Goal: Task Accomplishment & Management: Manage account settings

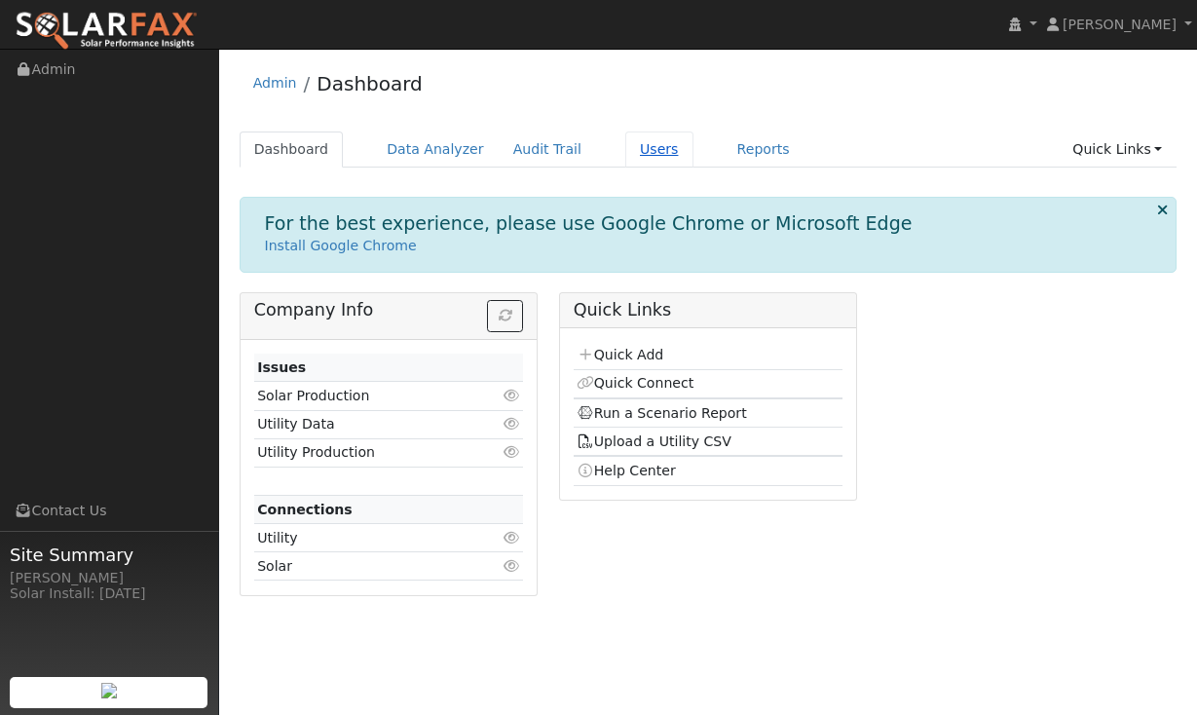
click at [653, 148] on link "Users" at bounding box center [659, 150] width 68 height 36
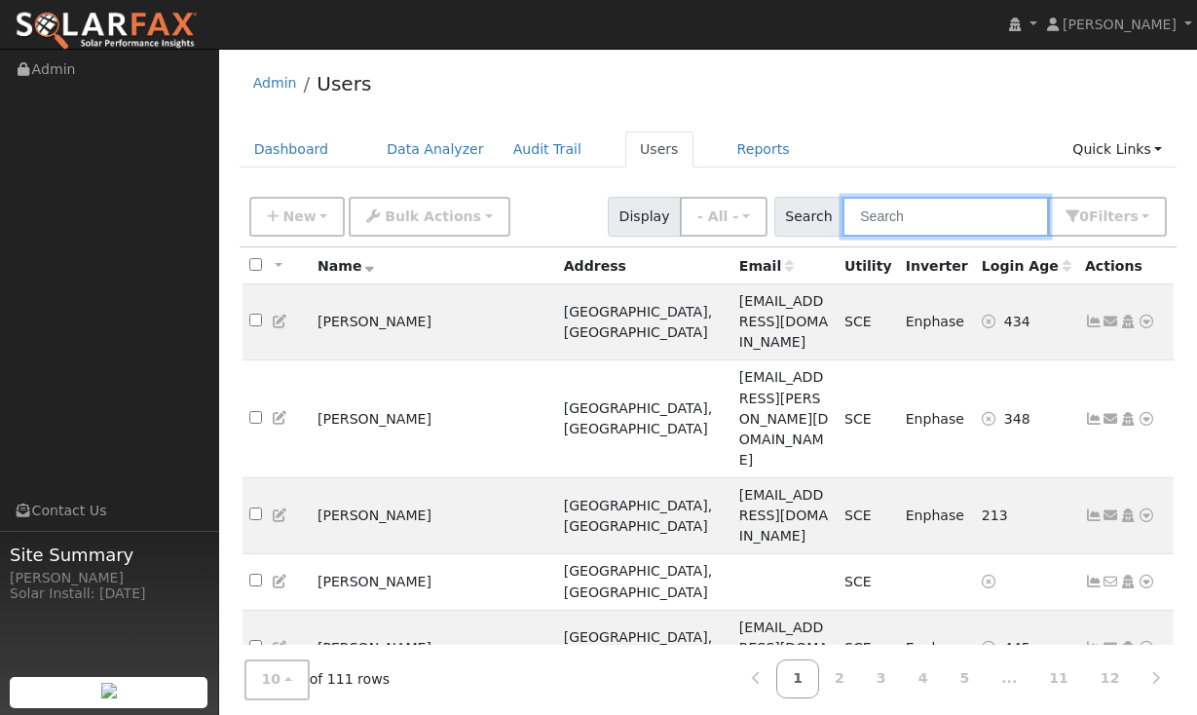
click at [933, 222] on input "text" at bounding box center [946, 217] width 207 height 40
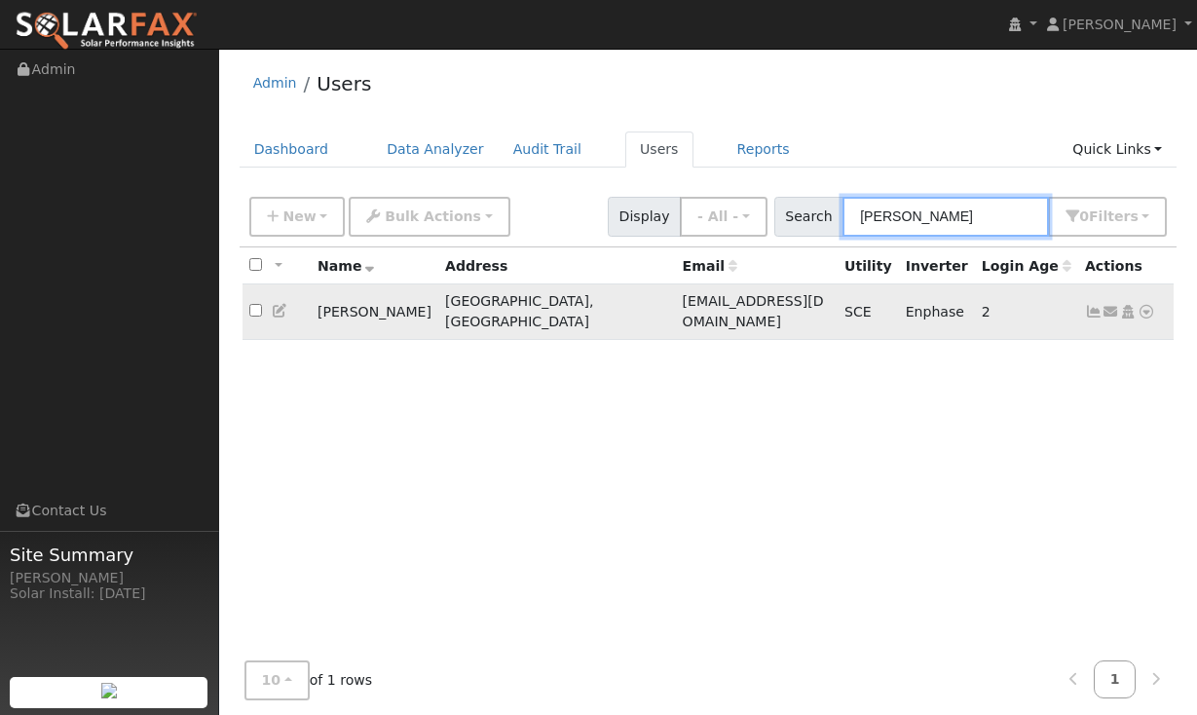
type input "[PERSON_NAME]"
click at [1090, 308] on icon at bounding box center [1094, 312] width 18 height 14
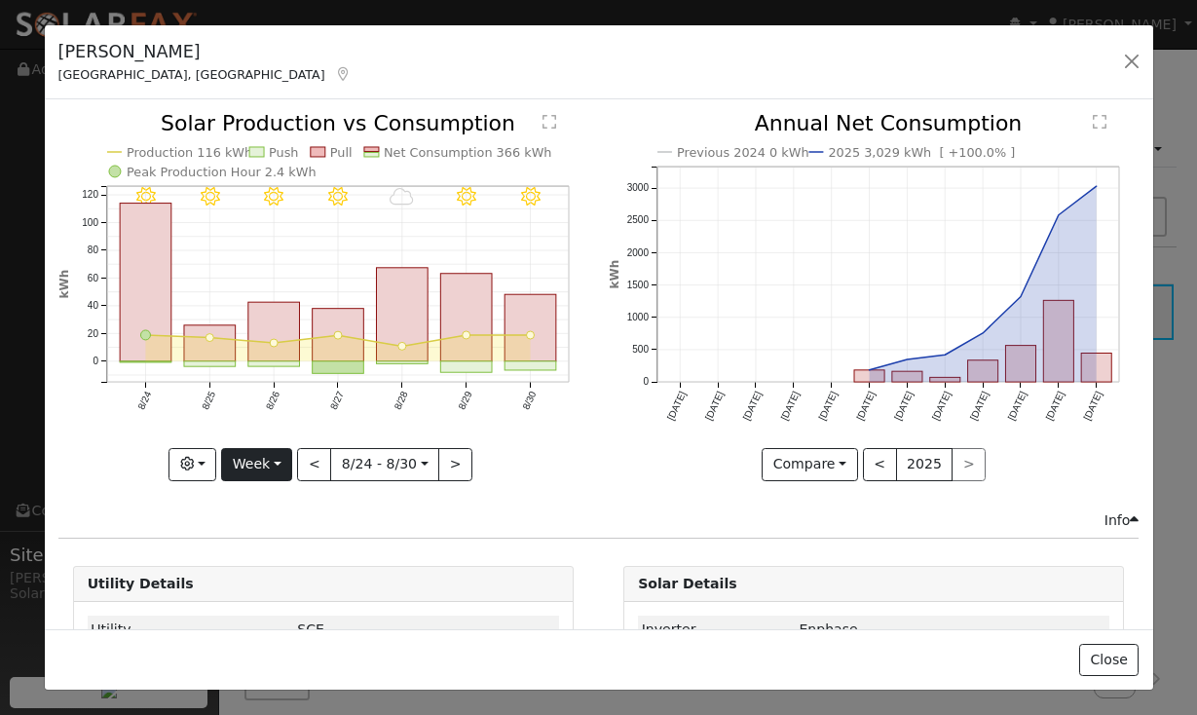
click at [268, 461] on button "Week" at bounding box center [256, 464] width 71 height 33
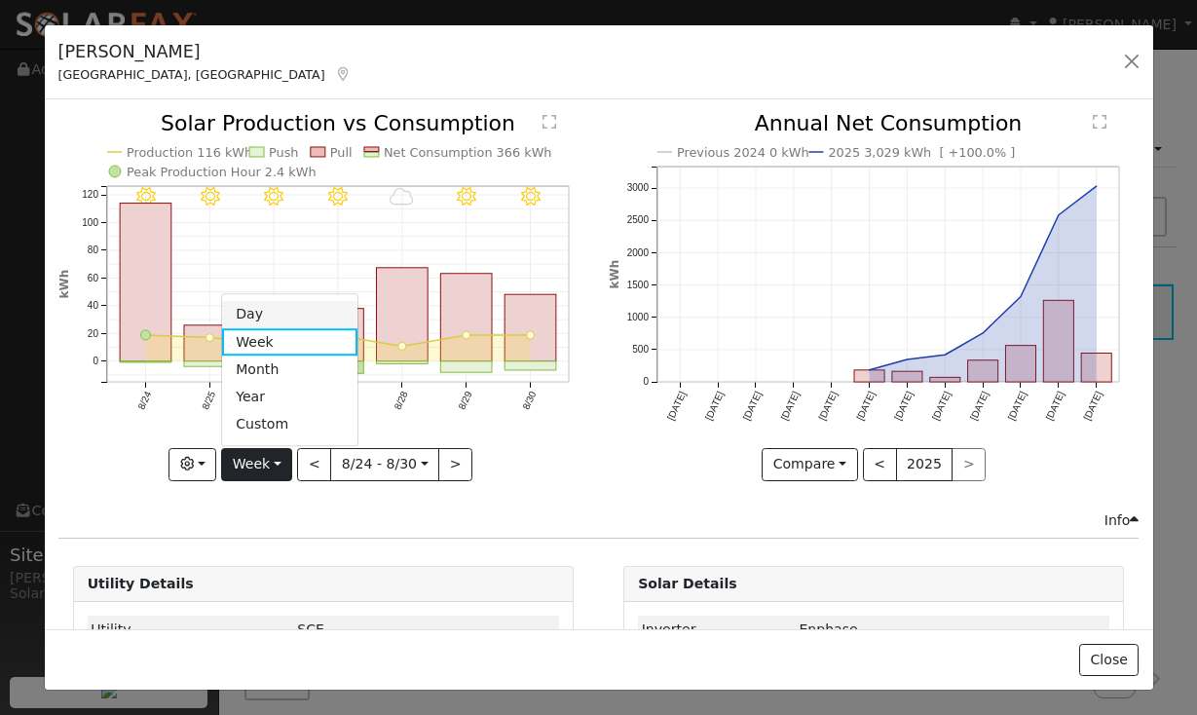
click at [247, 314] on link "Day" at bounding box center [289, 314] width 135 height 27
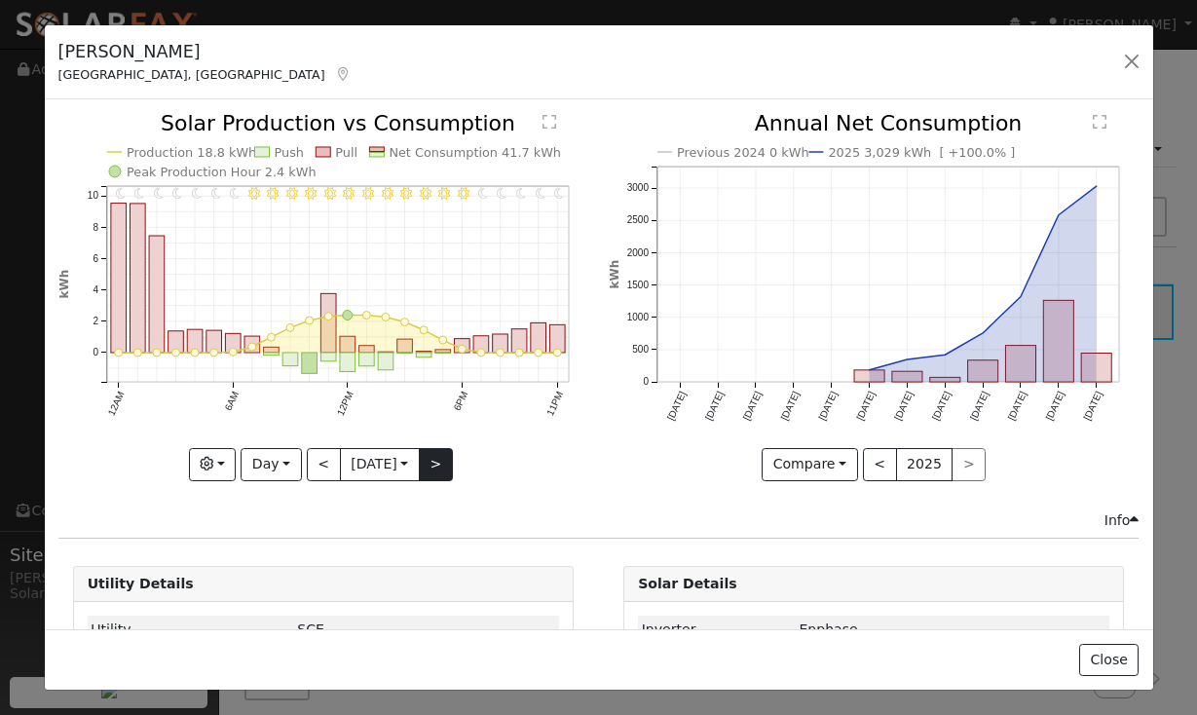
click at [438, 471] on button ">" at bounding box center [436, 464] width 34 height 33
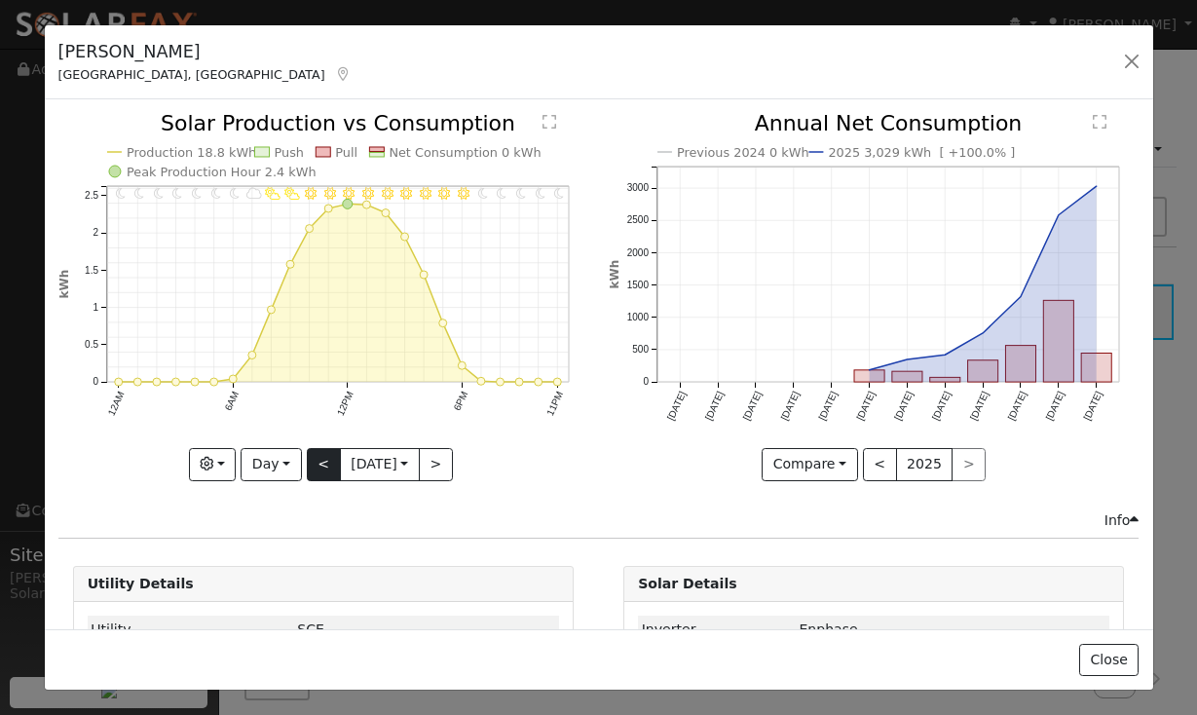
click at [312, 464] on button "<" at bounding box center [324, 464] width 34 height 33
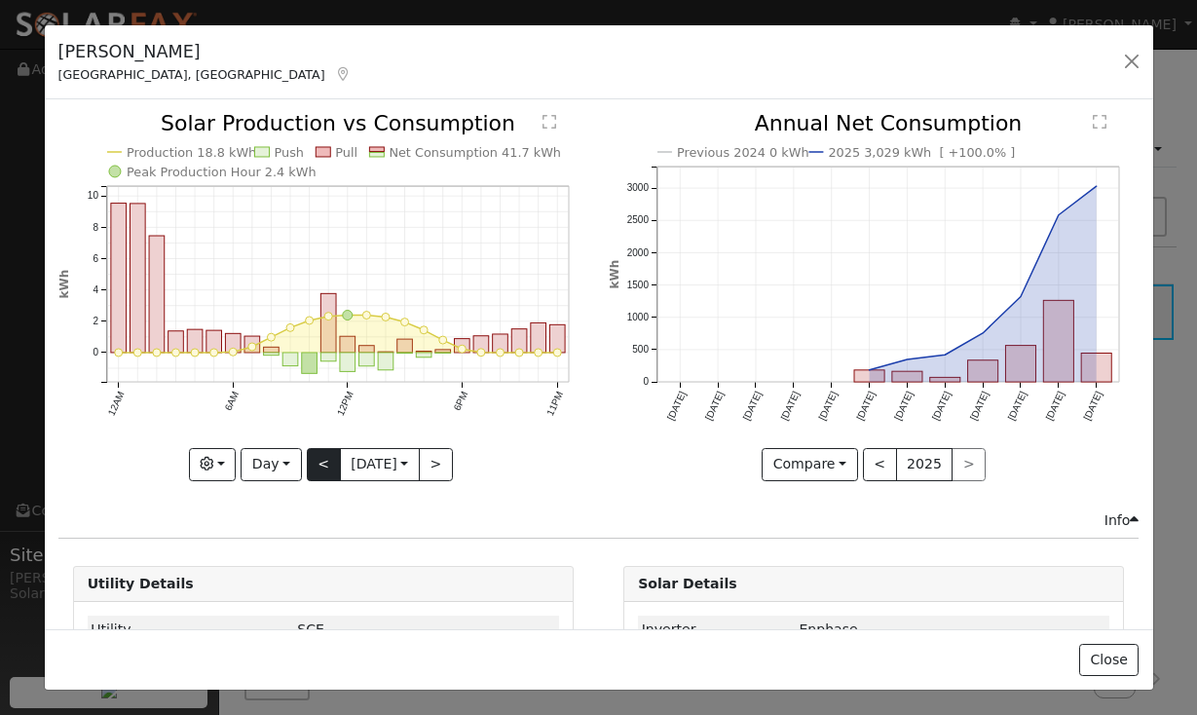
click at [312, 464] on div at bounding box center [323, 296] width 530 height 367
click at [312, 464] on button "<" at bounding box center [324, 464] width 34 height 33
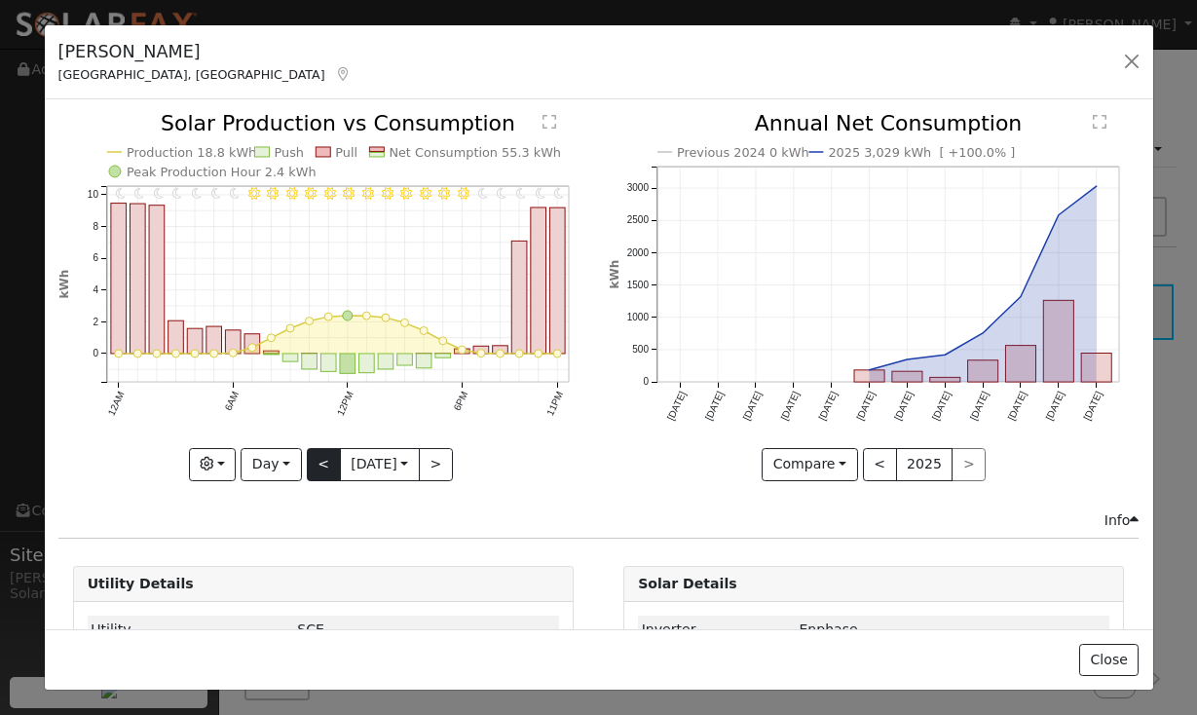
click at [312, 464] on button "<" at bounding box center [324, 464] width 34 height 33
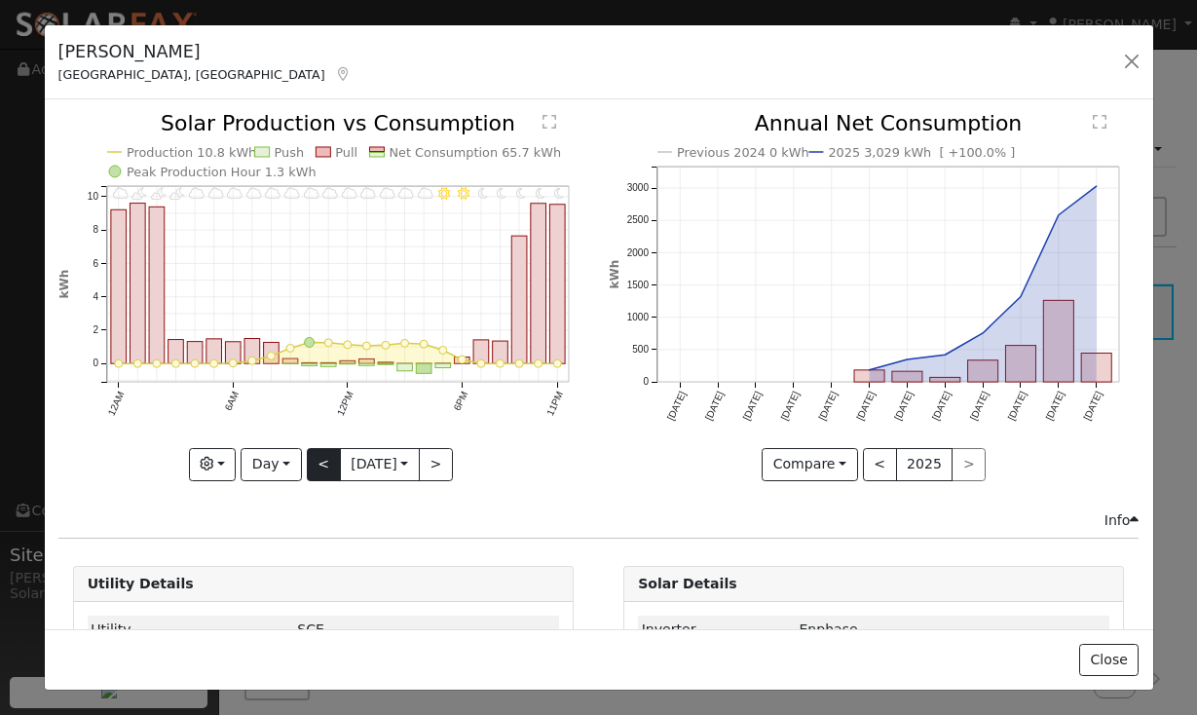
click at [312, 464] on button "<" at bounding box center [324, 464] width 34 height 33
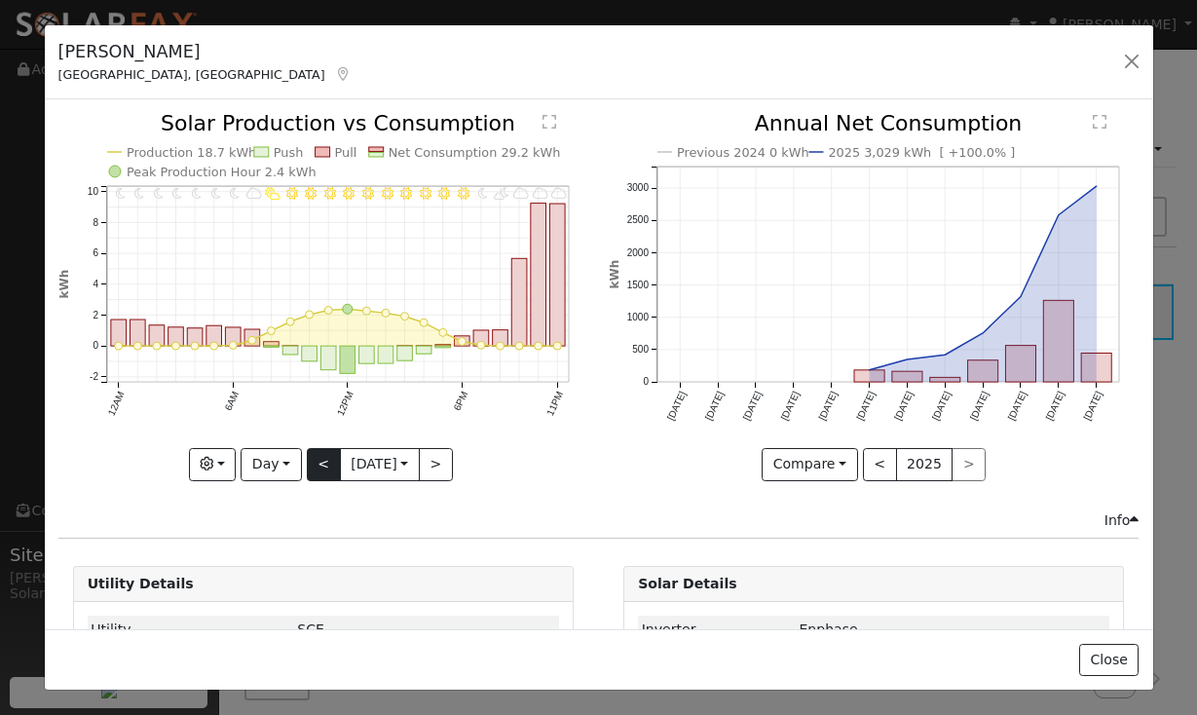
click at [312, 464] on button "<" at bounding box center [324, 464] width 34 height 33
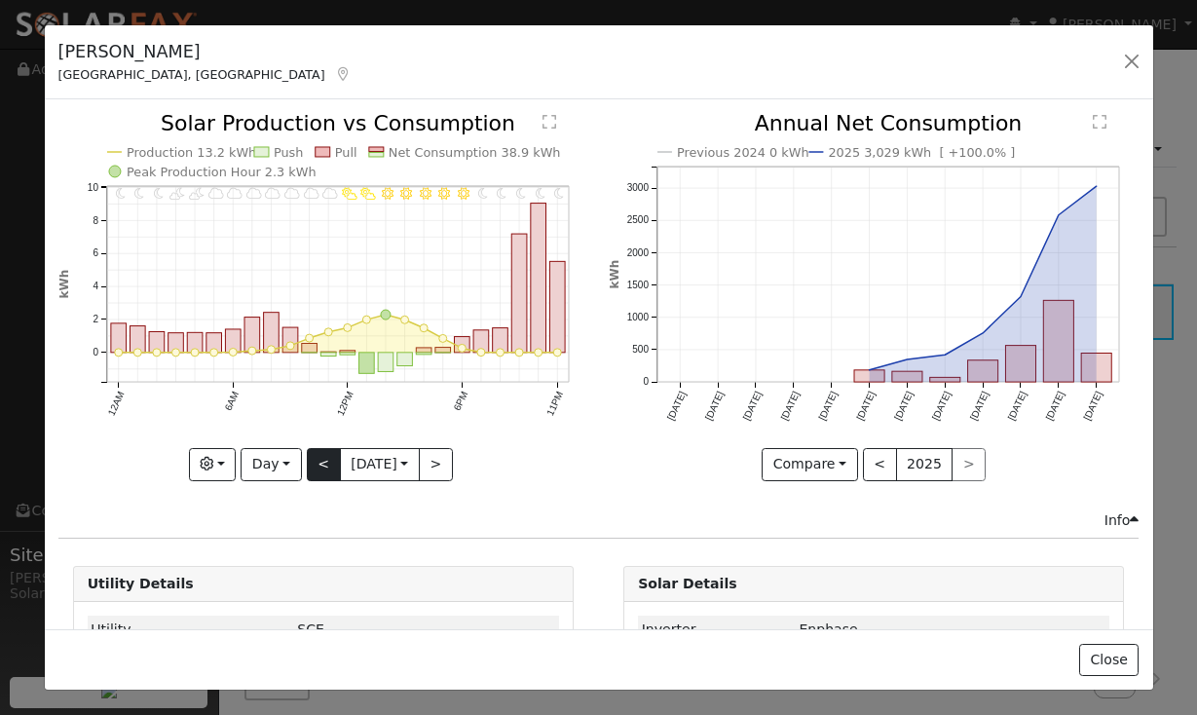
click at [312, 464] on button "<" at bounding box center [324, 464] width 34 height 33
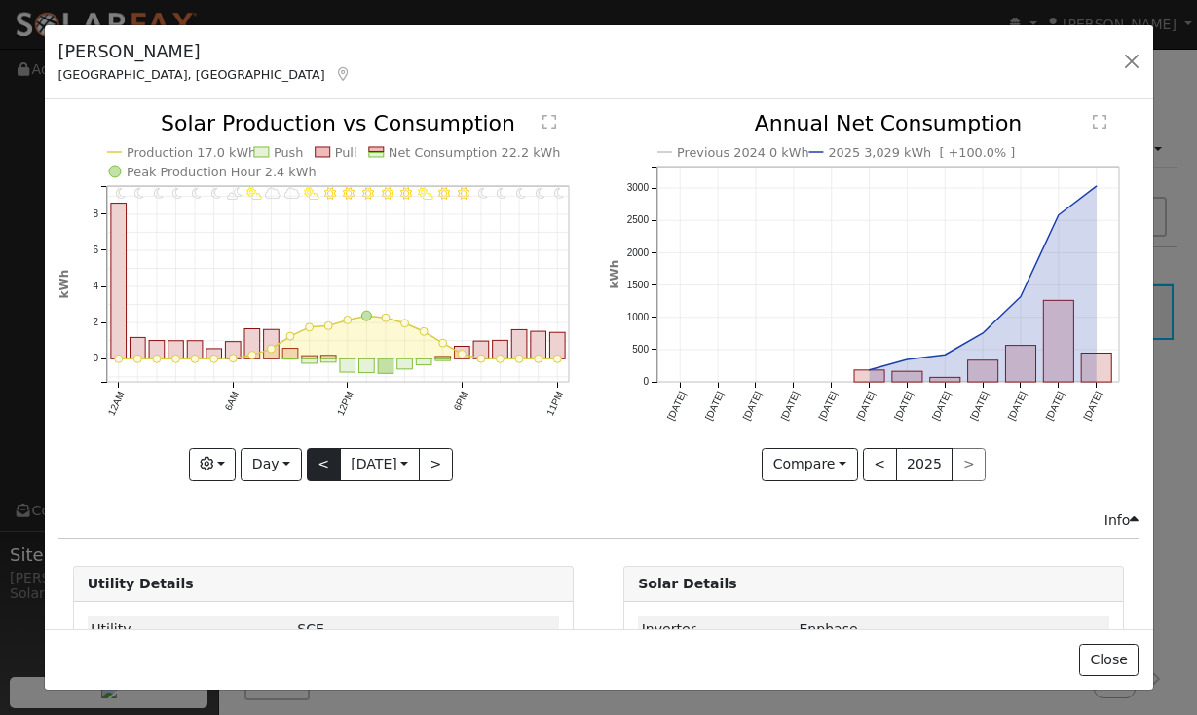
click at [312, 464] on button "<" at bounding box center [324, 464] width 34 height 33
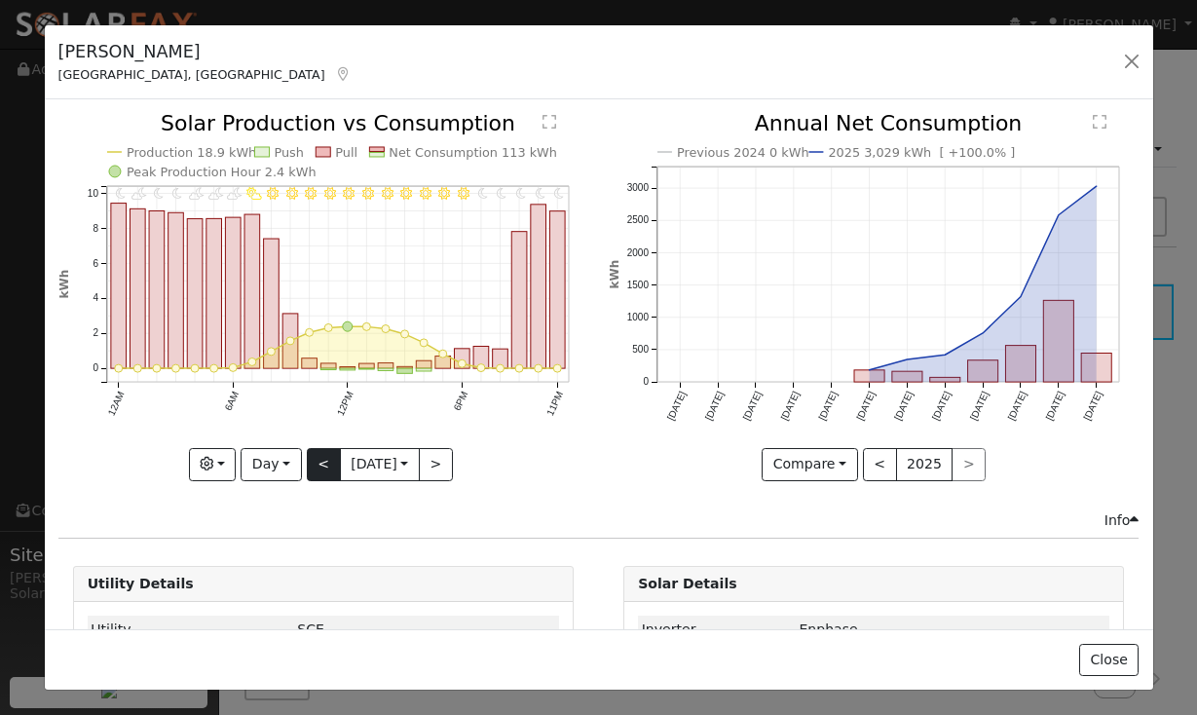
click at [312, 462] on button "<" at bounding box center [324, 464] width 34 height 33
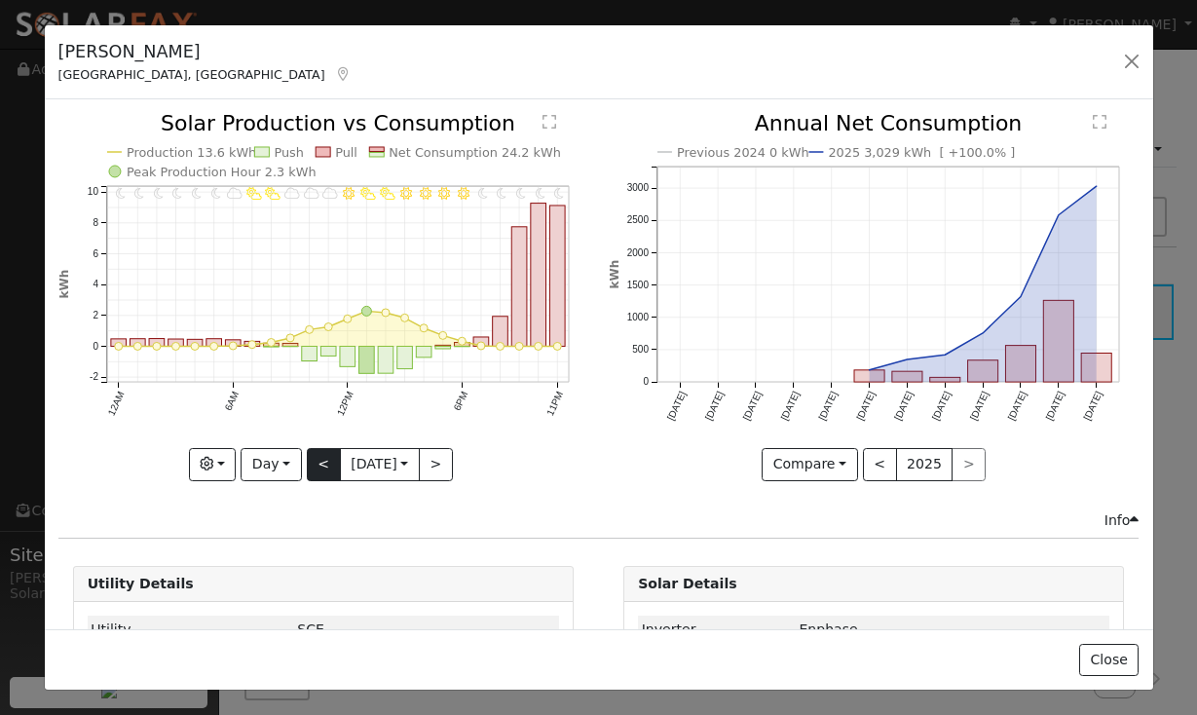
click at [312, 462] on button "<" at bounding box center [324, 464] width 34 height 33
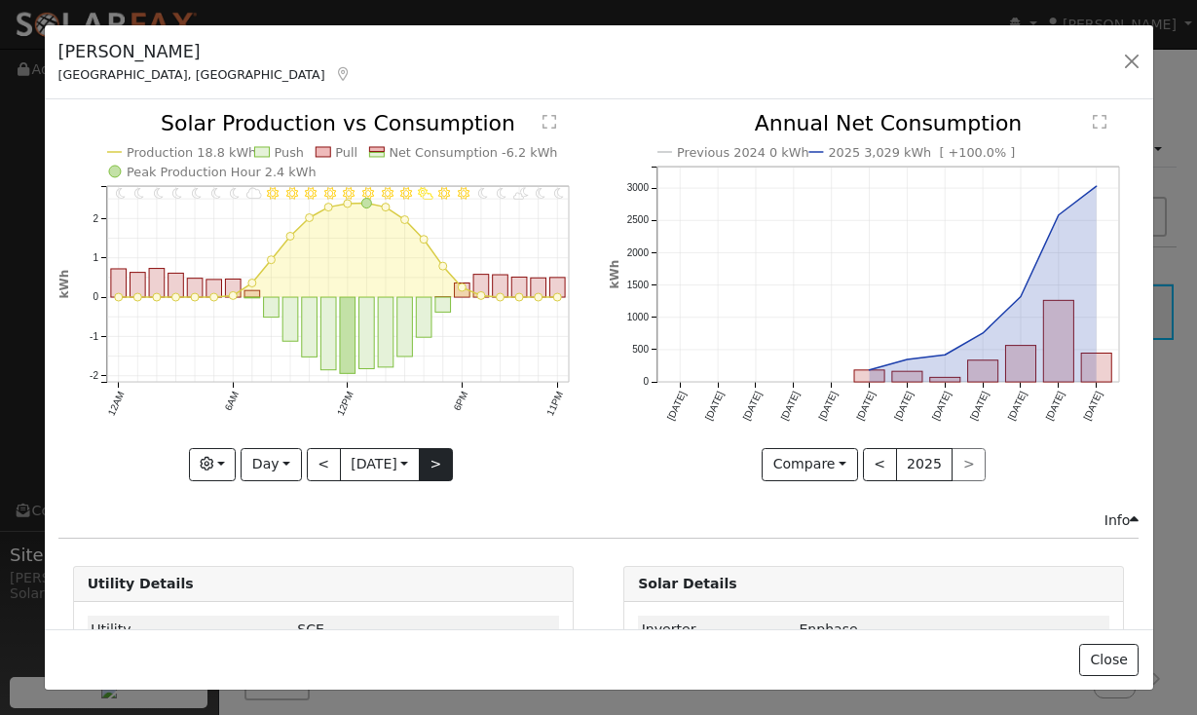
click at [437, 472] on button ">" at bounding box center [436, 464] width 34 height 33
type input "[DATE]"
